Goal: Task Accomplishment & Management: Use online tool/utility

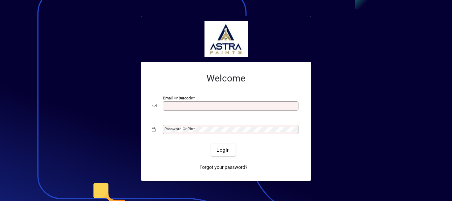
click at [201, 104] on input "Email or Barcode" at bounding box center [231, 105] width 134 height 5
type input "**********"
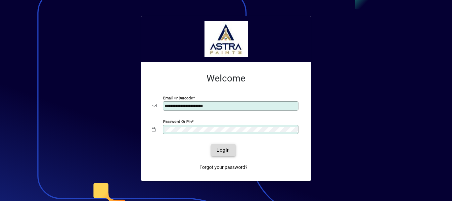
click at [219, 148] on span "Login" at bounding box center [223, 150] width 14 height 7
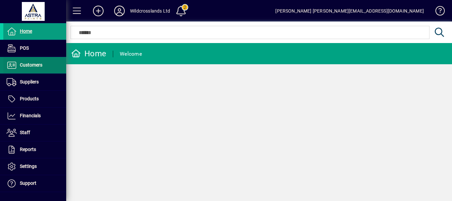
click at [29, 66] on span "Customers" at bounding box center [31, 64] width 22 height 5
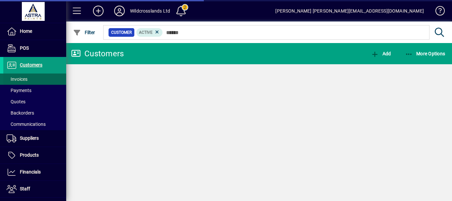
click at [19, 77] on span "Invoices" at bounding box center [17, 78] width 21 height 5
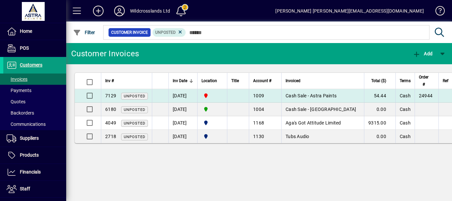
click at [304, 94] on span "Cash Sale - Astra Paints" at bounding box center [310, 95] width 51 height 5
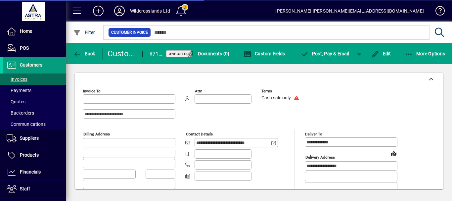
type input "**********"
type input "********"
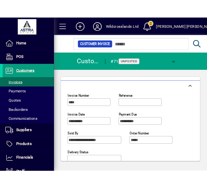
scroll to position [574, 0]
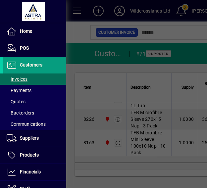
click at [166, 133] on div at bounding box center [103, 94] width 207 height 188
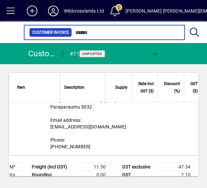
scroll to position [669, 0]
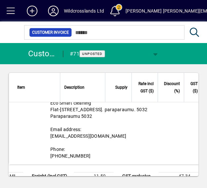
drag, startPoint x: 89, startPoint y: 142, endPoint x: 50, endPoint y: 145, distance: 39.4
click at [50, 145] on div "Delivery Address: [PERSON_NAME] Eco Smart cleaning Flat-[STREET_ADDRESS]. parap…" at bounding box center [117, 119] width 217 height 90
drag, startPoint x: 96, startPoint y: 144, endPoint x: 95, endPoint y: 147, distance: 3.7
click at [96, 144] on div "Delivery Address: [PERSON_NAME] Eco Smart cleaning Flat-[STREET_ADDRESS]. parap…" at bounding box center [117, 119] width 217 height 90
drag, startPoint x: 95, startPoint y: 149, endPoint x: 47, endPoint y: 148, distance: 47.6
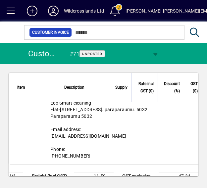
click at [46, 150] on div "Delivery Address: [PERSON_NAME] Eco Smart cleaning Flat-[STREET_ADDRESS]. parap…" at bounding box center [117, 119] width 217 height 90
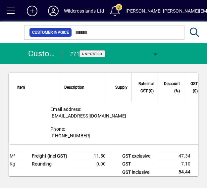
scroll to position [702, 0]
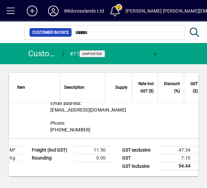
drag, startPoint x: 102, startPoint y: 122, endPoint x: 49, endPoint y: 122, distance: 52.9
click at [49, 122] on div "Delivery Address: [PERSON_NAME] Eco Smart cleaning Flat-[STREET_ADDRESS]. parap…" at bounding box center [117, 93] width 217 height 90
click at [82, 138] on div "Delivery Address: [PERSON_NAME] Eco Smart cleaning Flat-[STREET_ADDRESS]. parap…" at bounding box center [117, 93] width 217 height 90
drag, startPoint x: 80, startPoint y: 168, endPoint x: 48, endPoint y: 129, distance: 50.3
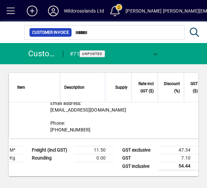
click at [48, 129] on div "Delivery Address: [PERSON_NAME] Eco Smart cleaning Flat-[STREET_ADDRESS]. parap…" at bounding box center [117, 93] width 217 height 90
click at [123, 138] on div "Delivery Address: [PERSON_NAME] Eco Smart cleaning Flat-[STREET_ADDRESS]. parap…" at bounding box center [117, 93] width 217 height 90
drag, startPoint x: 123, startPoint y: 142, endPoint x: 50, endPoint y: 141, distance: 73.1
click at [50, 138] on div "Delivery Address: [PERSON_NAME] Eco Smart cleaning Flat-[STREET_ADDRESS]. parap…" at bounding box center [117, 93] width 217 height 90
